Goal: Information Seeking & Learning: Learn about a topic

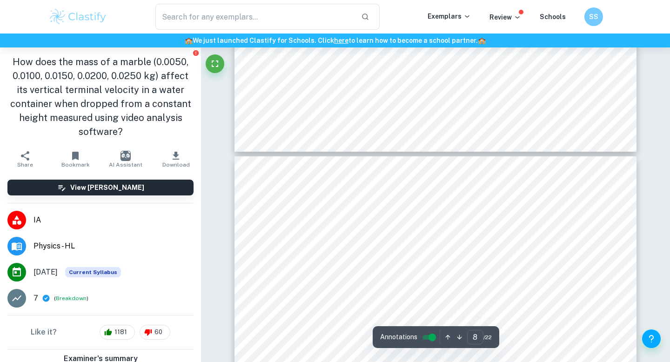
type input "7"
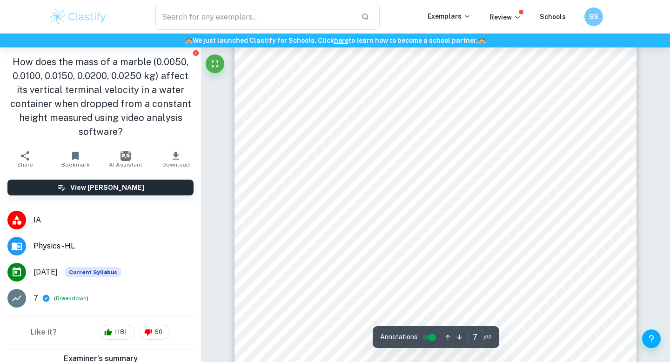
scroll to position [3628, 0]
